Goal: Task Accomplishment & Management: Manage account settings

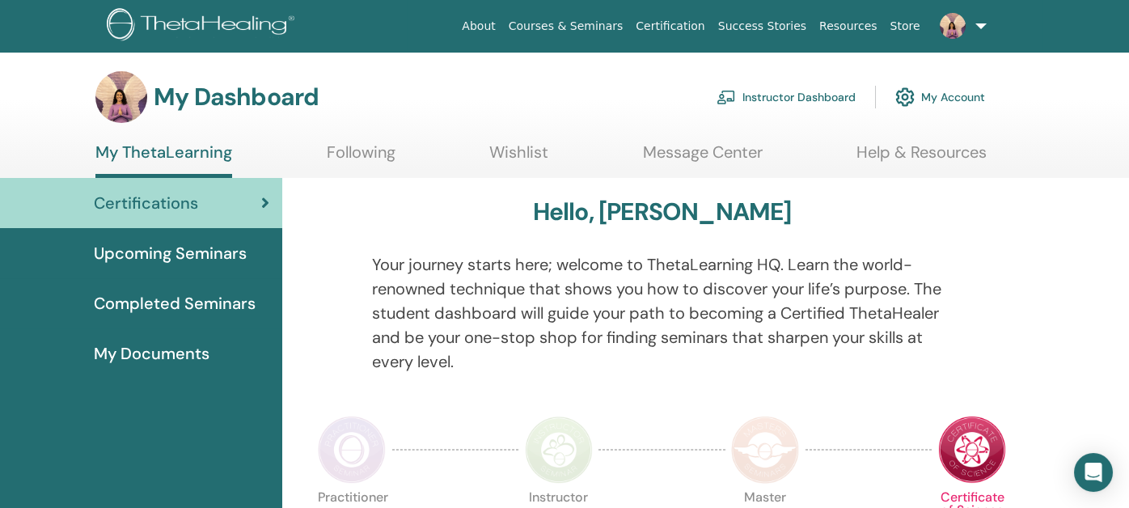
click at [807, 97] on link "Instructor Dashboard" at bounding box center [785, 97] width 139 height 36
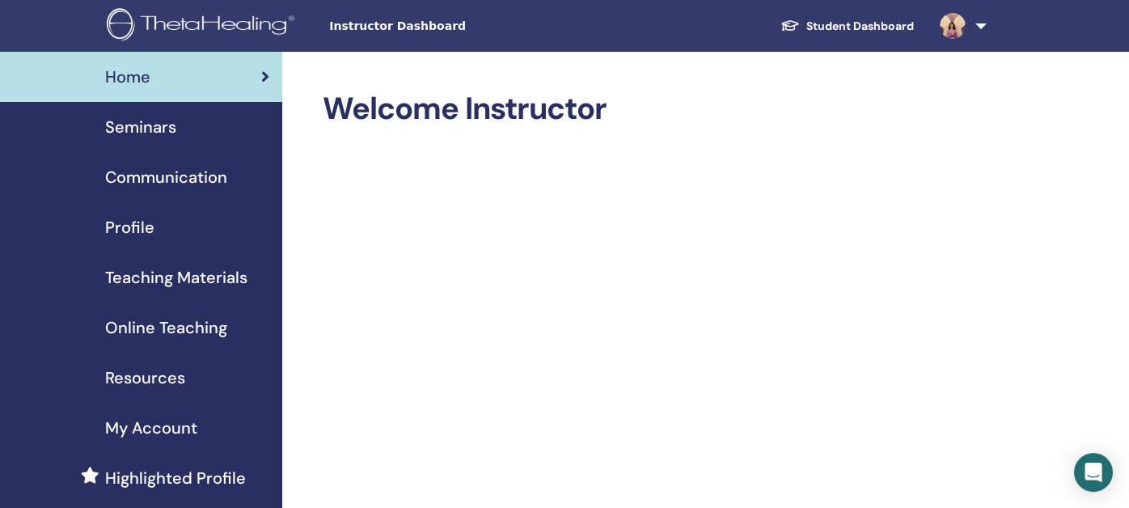
click at [142, 126] on span "Seminars" at bounding box center [140, 127] width 71 height 24
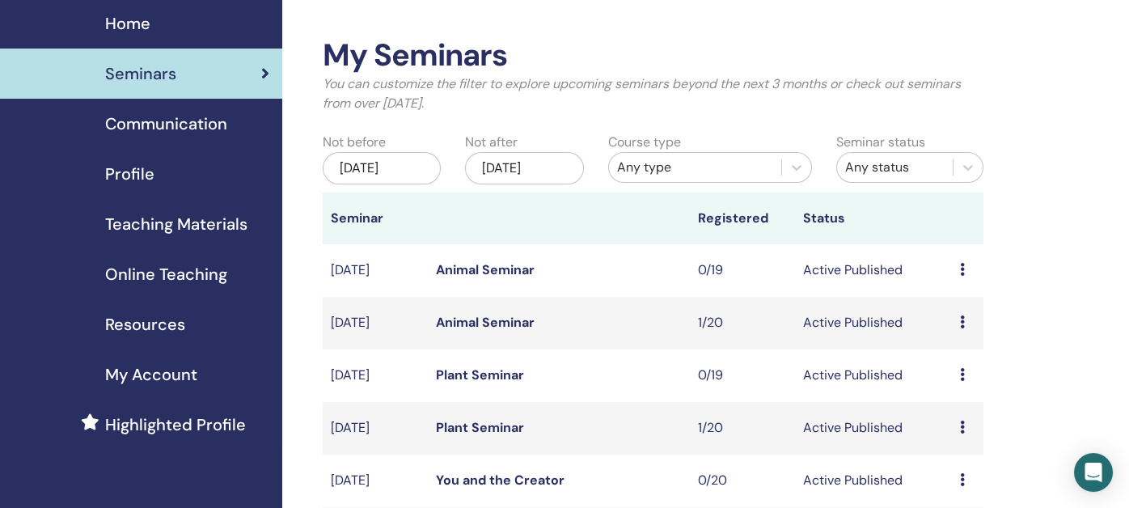
scroll to position [80, 0]
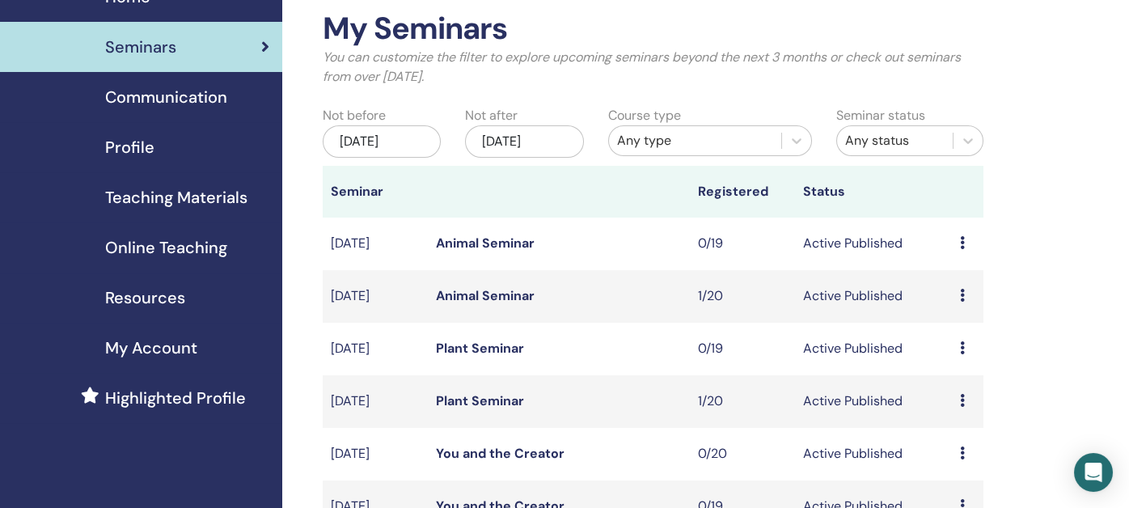
click at [501, 292] on link "Animal Seminar" at bounding box center [485, 295] width 99 height 17
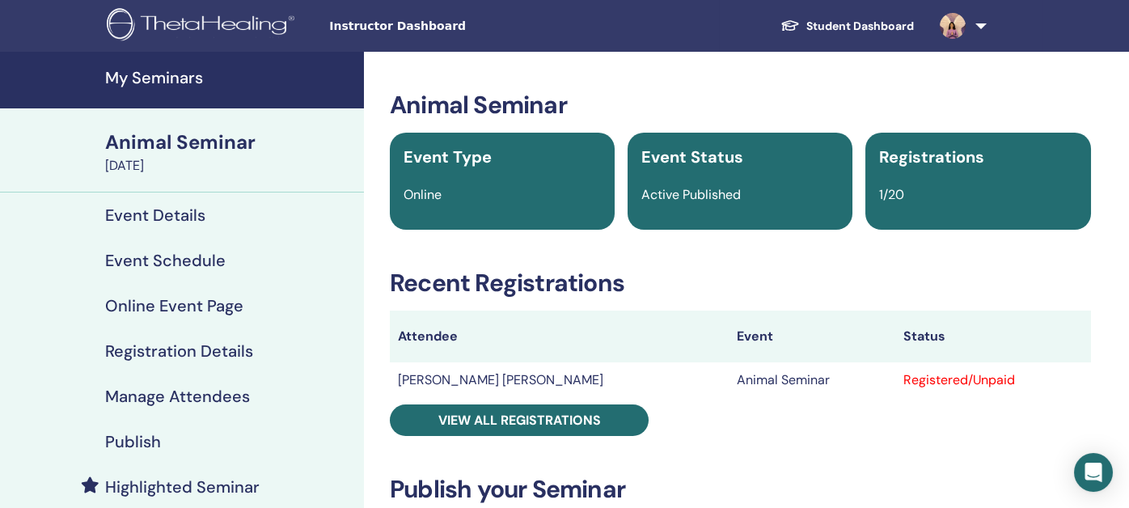
click at [146, 391] on h4 "Manage Attendees" at bounding box center [177, 395] width 145 height 19
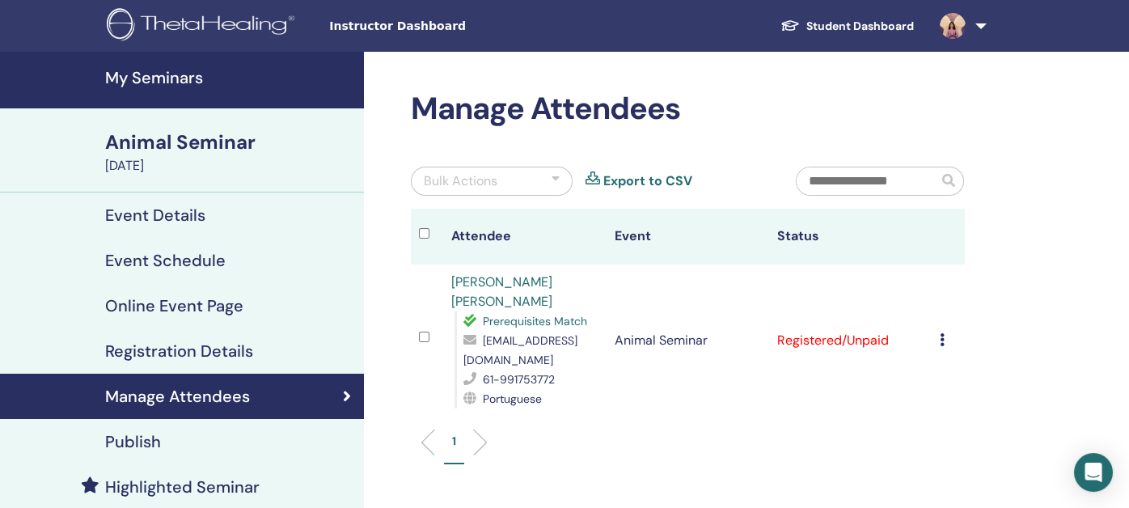
click at [486, 282] on link "[PERSON_NAME] [PERSON_NAME]" at bounding box center [501, 291] width 101 height 36
